Goal: Find specific page/section: Find specific page/section

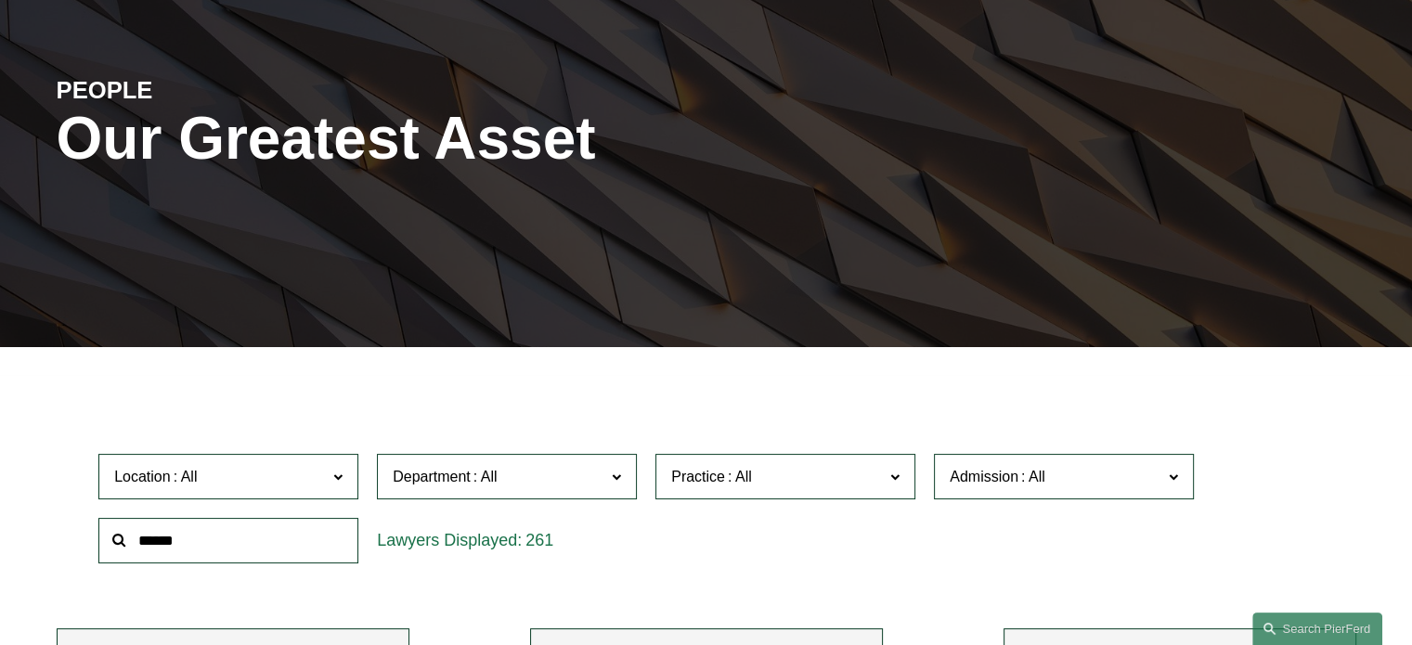
scroll to position [279, 0]
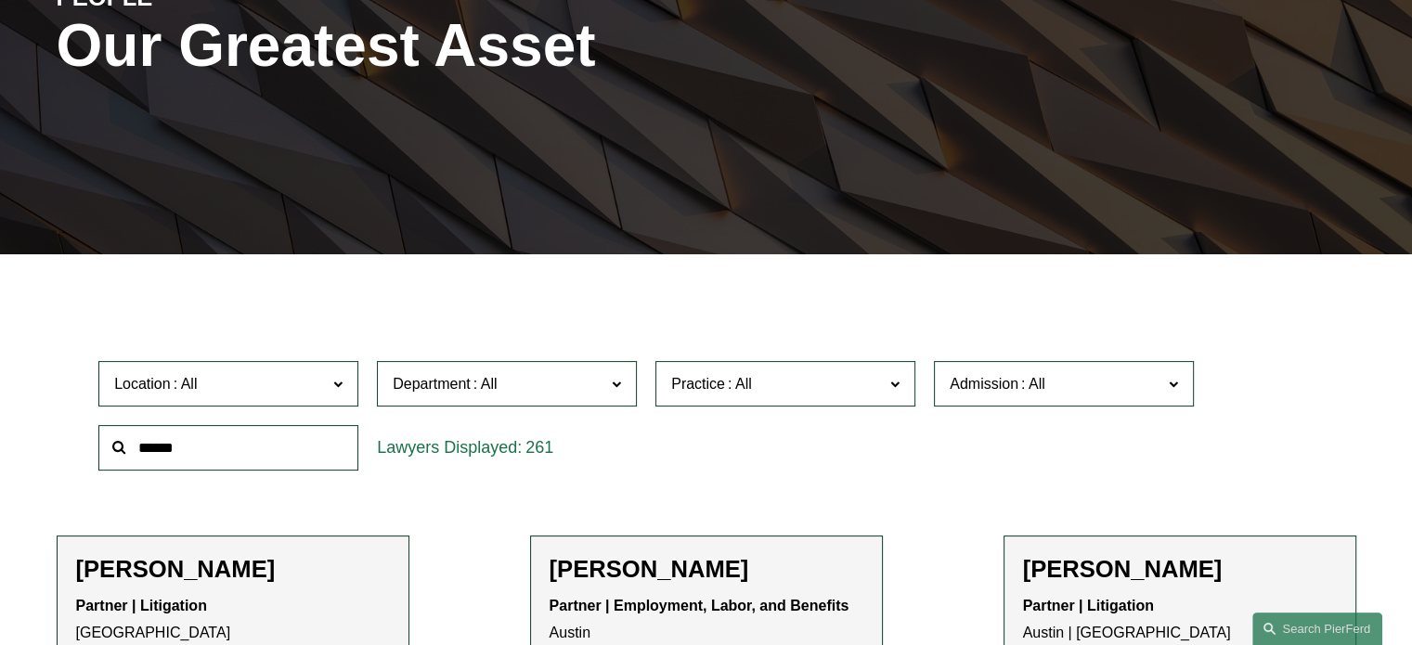
click at [296, 456] on input "text" at bounding box center [228, 447] width 260 height 45
type input "*******"
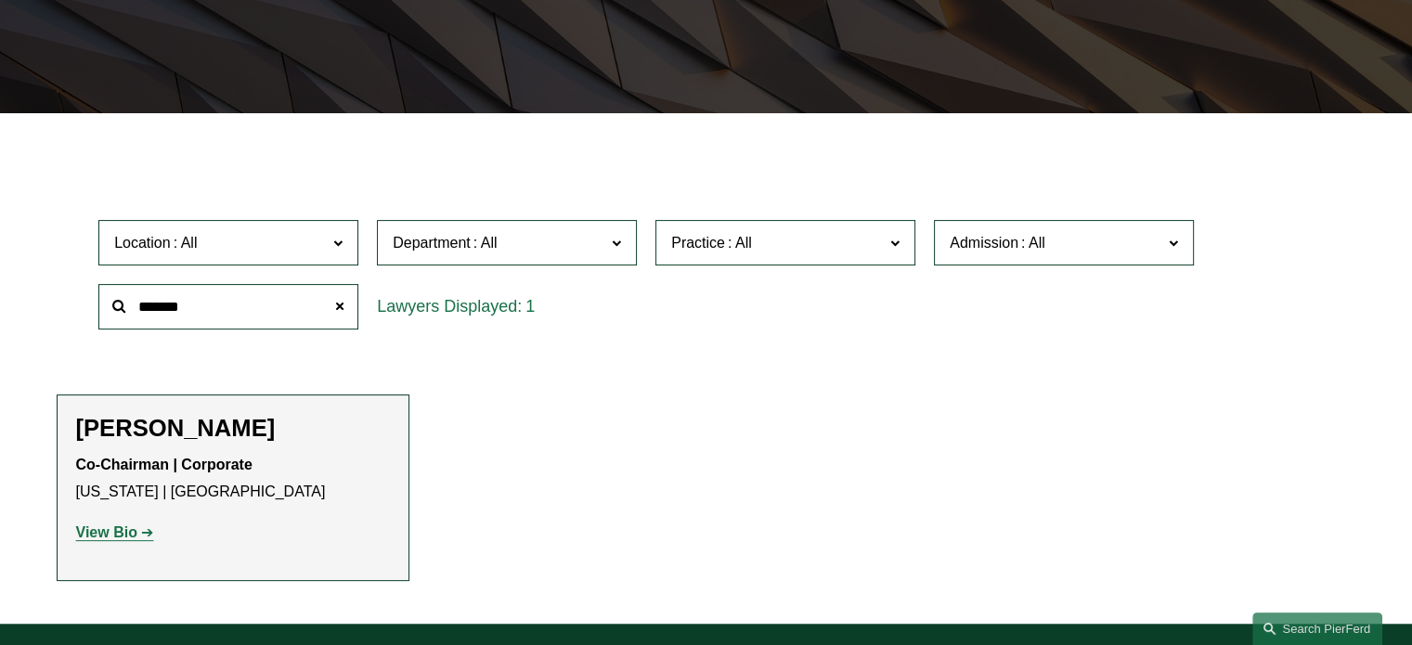
scroll to position [464, 0]
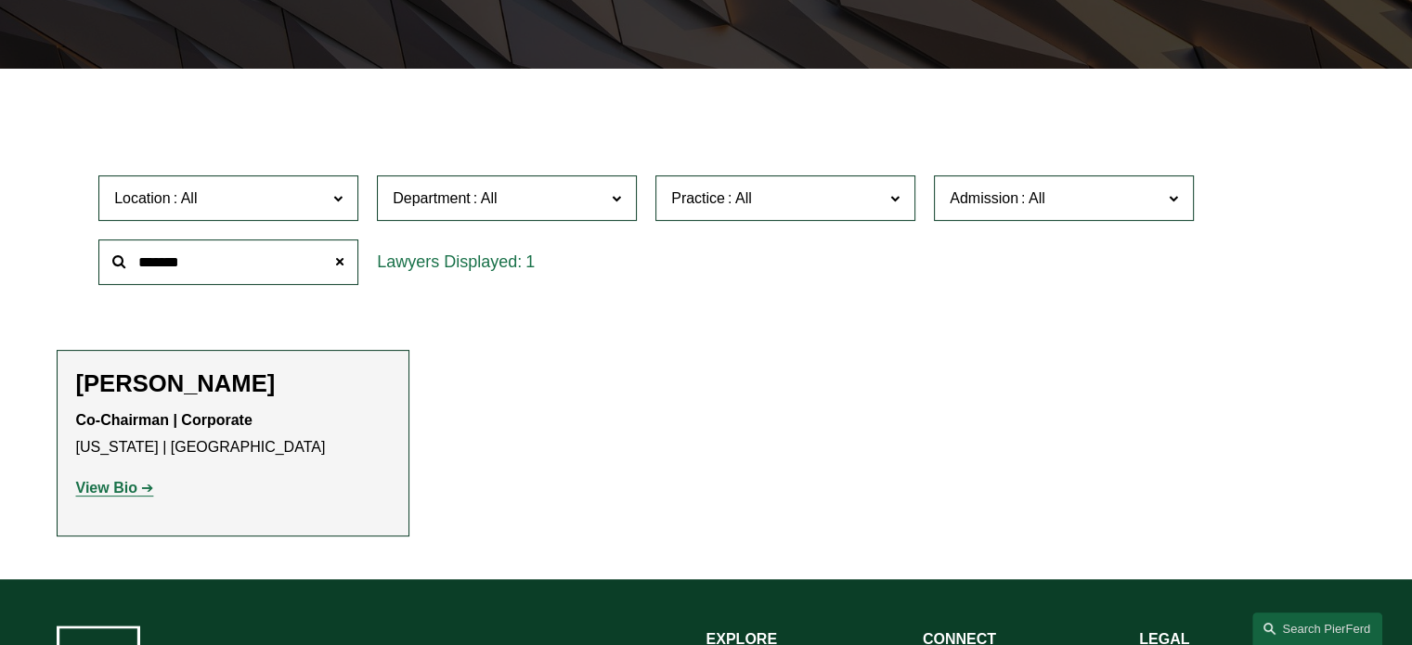
click at [139, 489] on link "View Bio" at bounding box center [115, 488] width 78 height 16
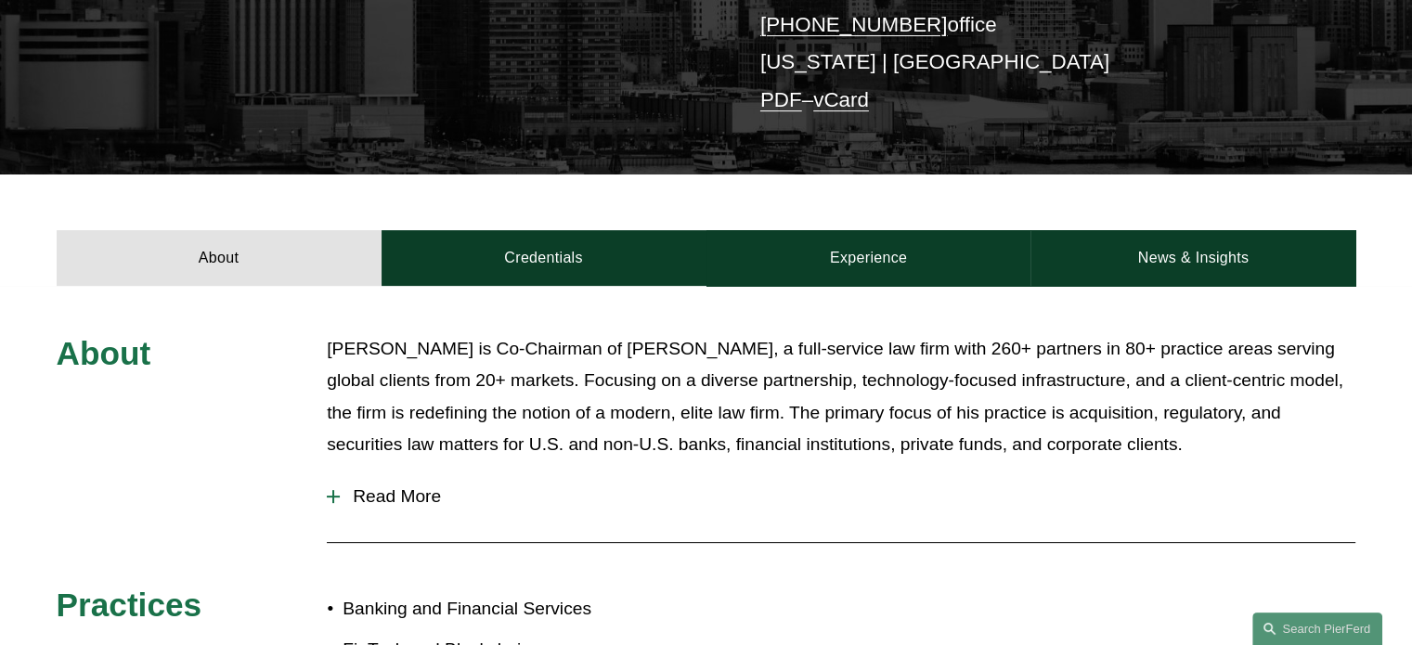
scroll to position [557, 0]
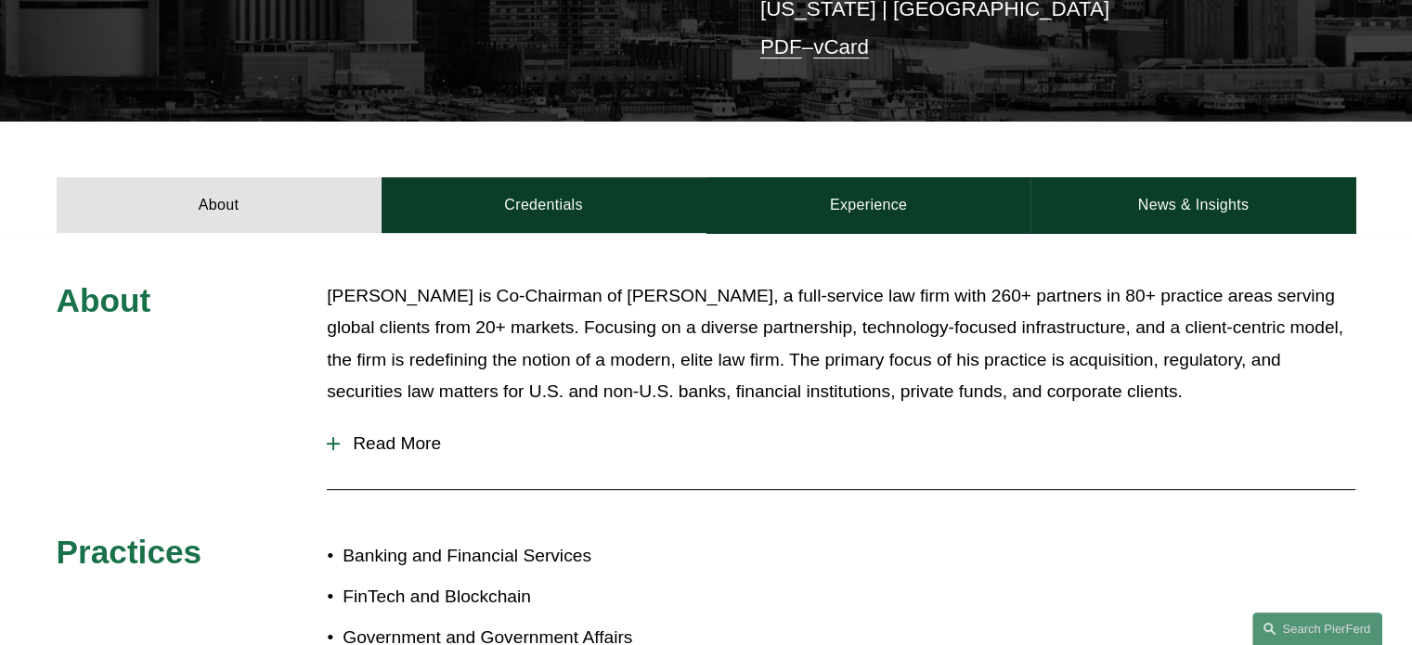
click at [420, 434] on span "Read More" at bounding box center [848, 444] width 1016 height 20
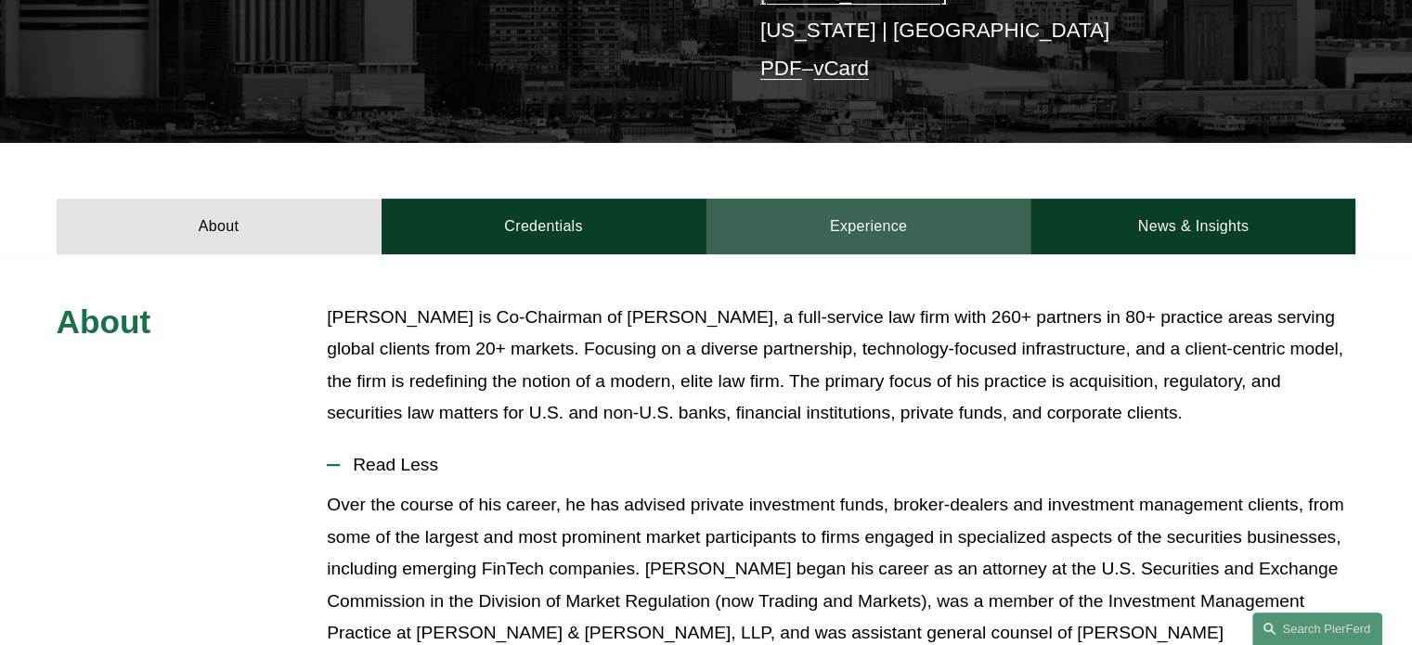
scroll to position [218, 0]
